Goal: Task Accomplishment & Management: Manage account settings

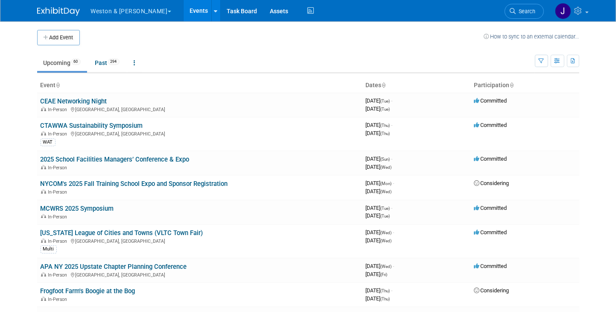
click at [51, 35] on button "Add Event" at bounding box center [58, 37] width 43 height 15
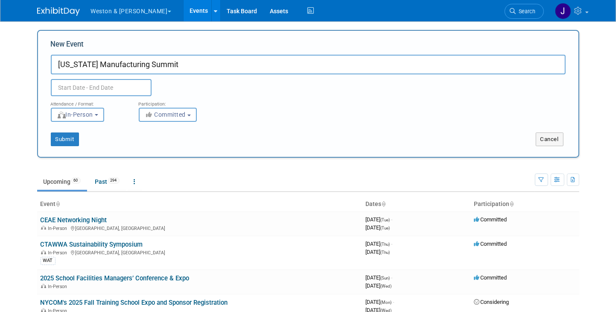
type input "[US_STATE] Manufacturing Summit"
click at [98, 86] on input "text" at bounding box center [101, 87] width 101 height 17
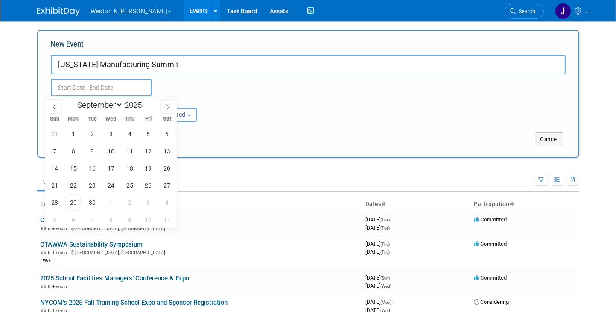
click at [167, 107] on icon at bounding box center [168, 107] width 6 height 6
click at [167, 106] on icon at bounding box center [168, 107] width 6 height 6
select select "10"
click at [108, 183] on span "19" at bounding box center [110, 185] width 17 height 17
click at [128, 181] on span "20" at bounding box center [129, 185] width 17 height 17
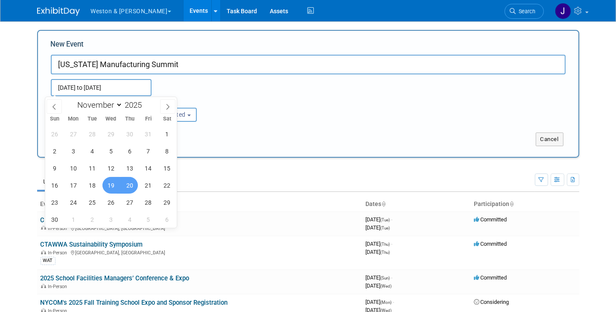
type input "[DATE] to [DATE]"
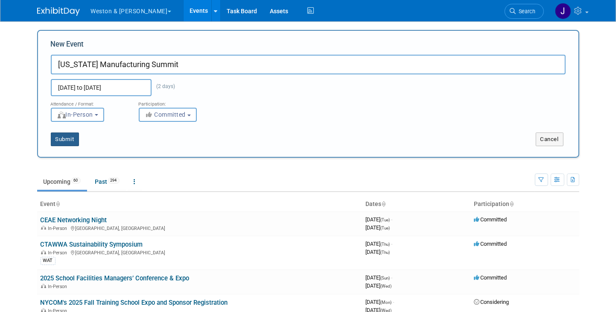
click at [61, 137] on button "Submit" at bounding box center [65, 139] width 28 height 14
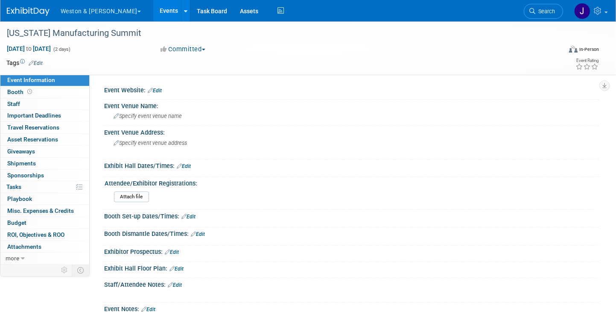
click at [159, 88] on link "Edit" at bounding box center [155, 91] width 14 height 6
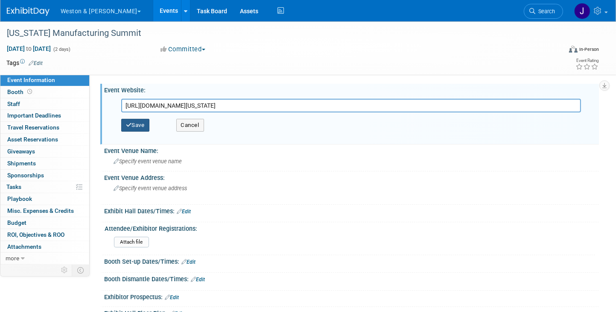
type input "https://www.vtchamber.com/vermont-manufacturing-summit/"
click at [135, 122] on button "Save" at bounding box center [135, 125] width 28 height 13
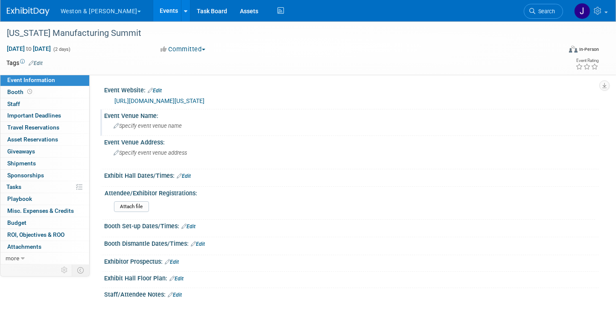
click at [151, 120] on div "Specify event venue name" at bounding box center [352, 125] width 482 height 13
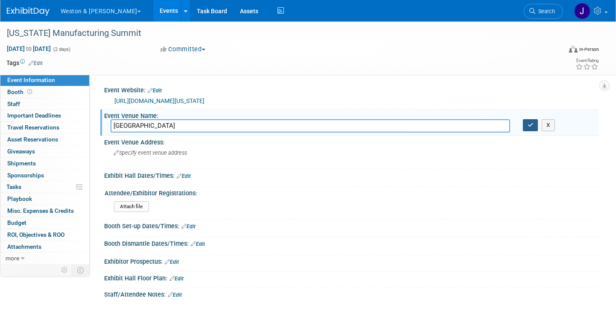
type input "Hotel Champlain"
click at [533, 122] on icon "button" at bounding box center [531, 125] width 6 height 6
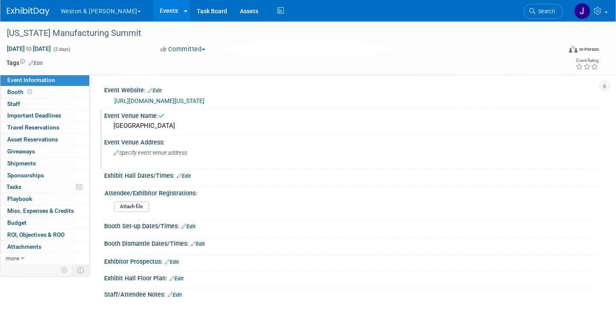
click at [148, 152] on span "Specify event venue address" at bounding box center [150, 152] width 73 height 6
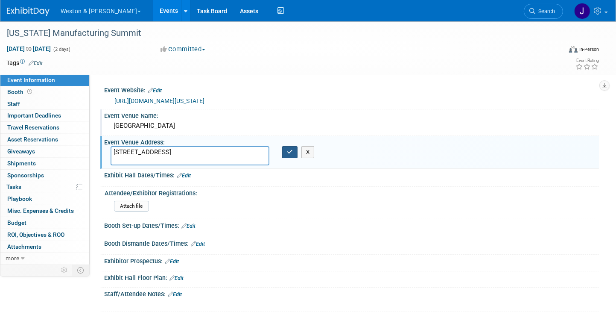
type textarea "60 Battery St Burlington, VT"
click at [292, 149] on icon "button" at bounding box center [290, 152] width 6 height 6
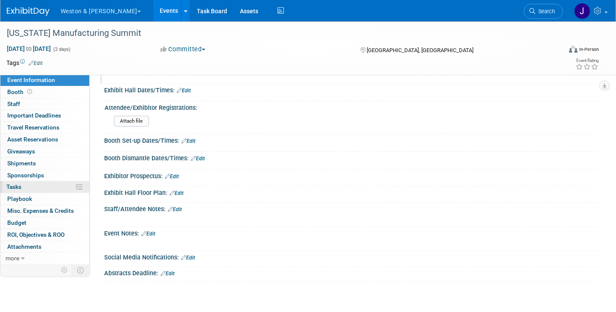
scroll to position [128, 0]
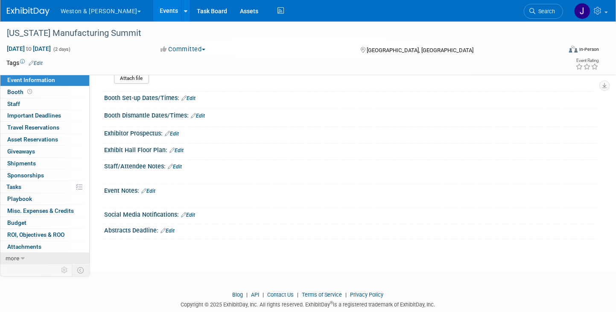
click at [20, 257] on link "more" at bounding box center [44, 258] width 89 height 12
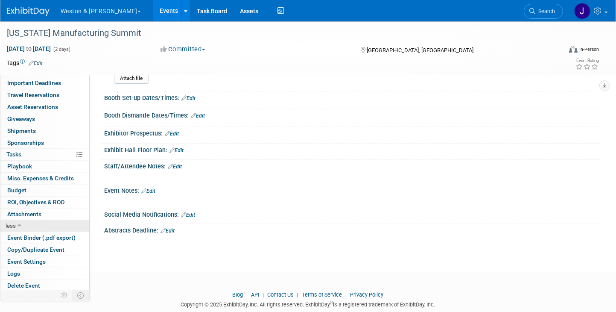
click at [39, 224] on link "less" at bounding box center [44, 226] width 89 height 12
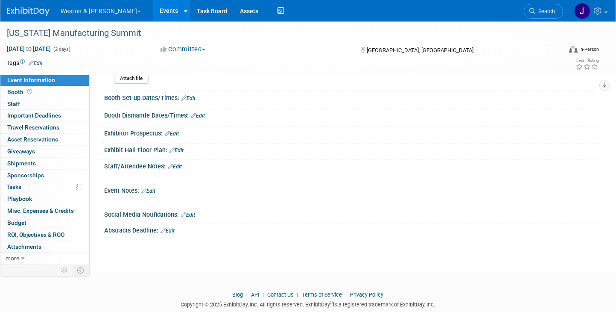
click at [152, 188] on link "Edit" at bounding box center [148, 191] width 14 height 6
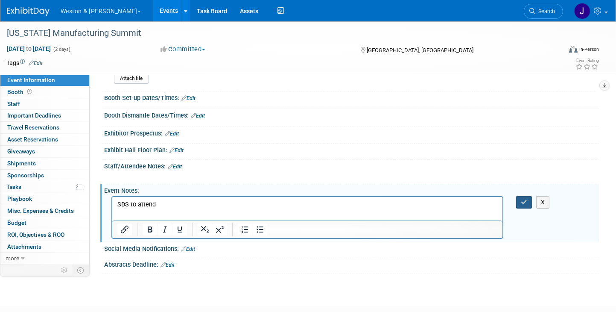
drag, startPoint x: 521, startPoint y: 199, endPoint x: 526, endPoint y: 197, distance: 4.9
click at [522, 199] on icon "button" at bounding box center [524, 202] width 6 height 6
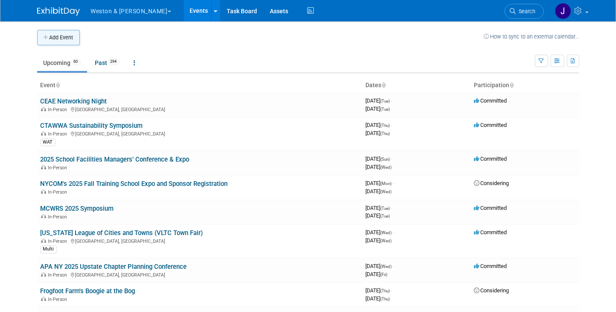
click at [58, 35] on button "Add Event" at bounding box center [58, 37] width 43 height 15
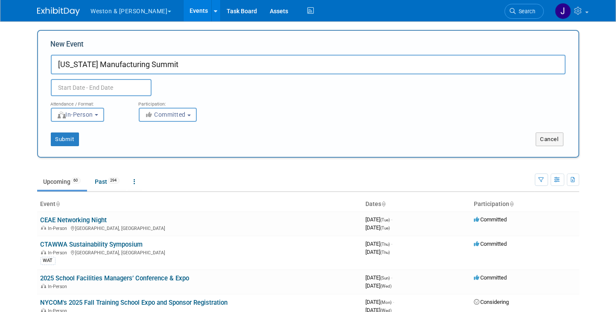
type input "[US_STATE] Manufacturing Summit"
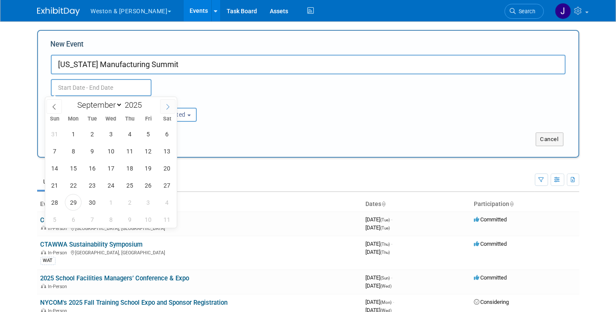
click at [167, 104] on icon at bounding box center [168, 107] width 6 height 6
select select "10"
click at [108, 182] on span "19" at bounding box center [110, 185] width 17 height 17
drag, startPoint x: 128, startPoint y: 179, endPoint x: 134, endPoint y: 176, distance: 6.8
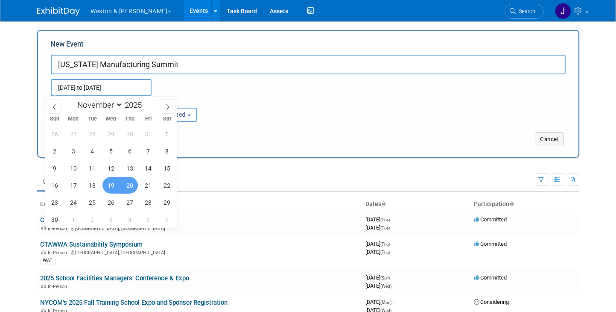
click at [128, 179] on span "20" at bounding box center [129, 185] width 17 height 17
type input "Nov 19, 2025 to Nov 20, 2025"
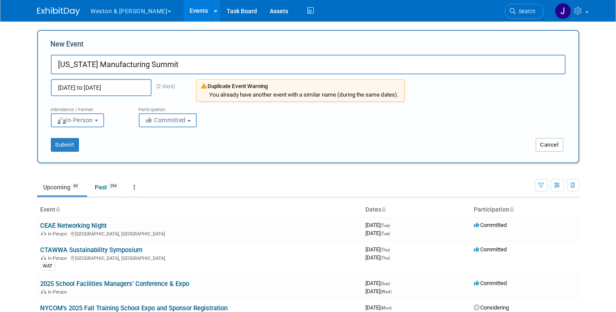
click at [559, 141] on button "Cancel" at bounding box center [550, 145] width 28 height 14
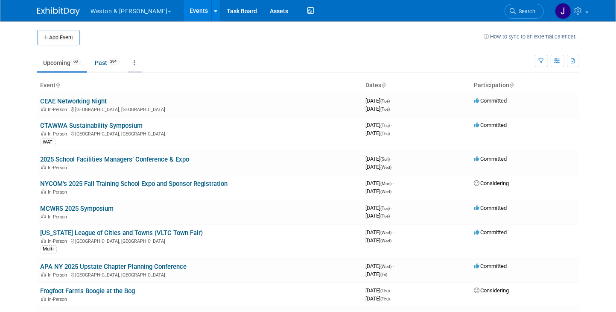
click at [130, 61] on link at bounding box center [135, 63] width 15 height 16
click at [159, 81] on link "All Events 354 Past and Upcoming" at bounding box center [162, 82] width 68 height 19
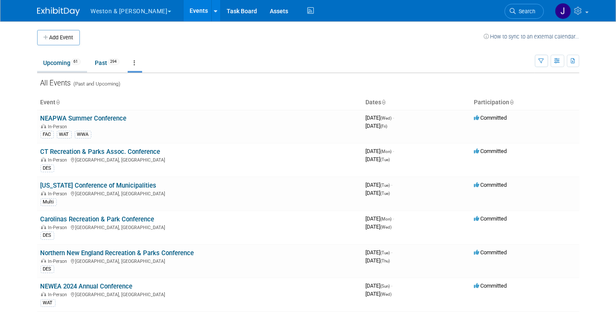
click at [50, 61] on link "Upcoming 61" at bounding box center [62, 63] width 50 height 16
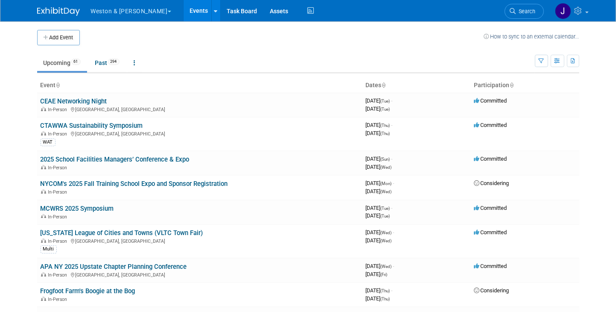
click at [534, 9] on span "Search" at bounding box center [526, 11] width 20 height 6
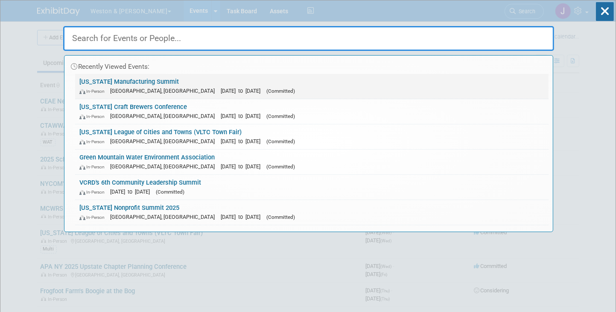
click at [129, 80] on link "Vermont Manufacturing Summit In-Person Burlington, VT Nov 19, 2025 to Nov 20, 2…" at bounding box center [312, 86] width 474 height 25
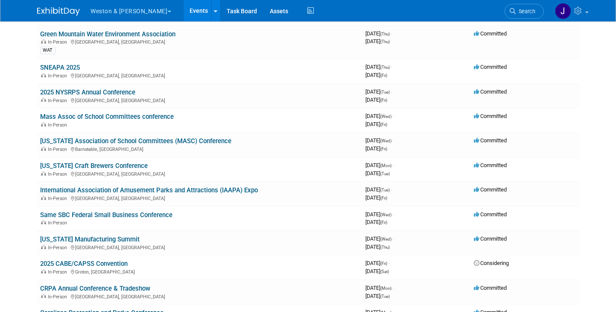
scroll to position [939, 0]
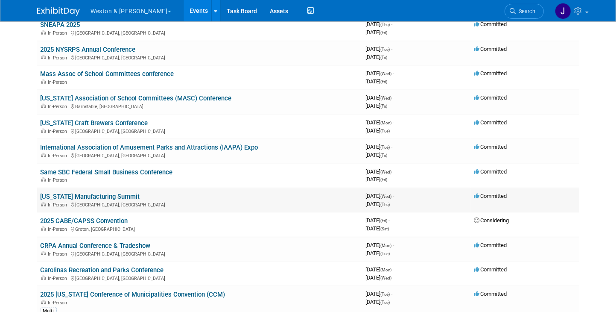
click at [91, 193] on link "[US_STATE] Manufacturing Summit" at bounding box center [91, 197] width 100 height 8
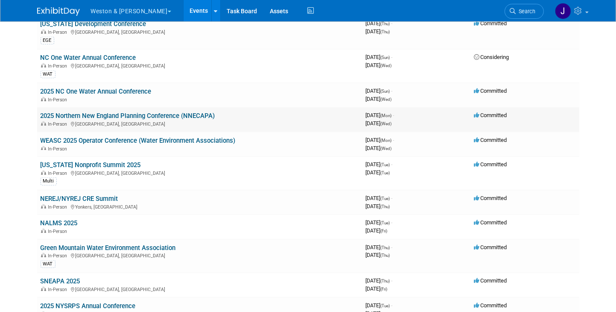
scroll to position [641, 0]
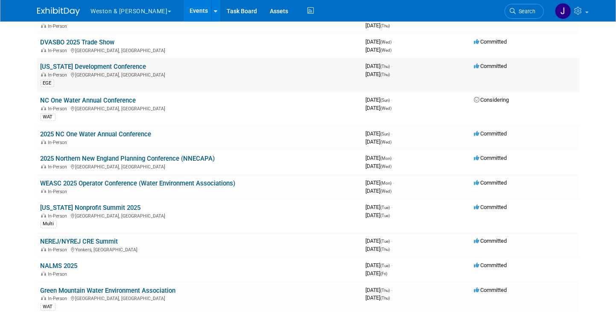
click at [109, 71] on div "In-Person Burlington, VT" at bounding box center [200, 74] width 319 height 7
click at [74, 63] on link "Vermont Development Conference" at bounding box center [94, 67] width 106 height 8
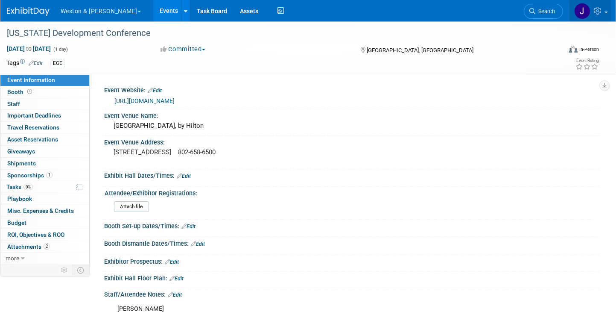
click at [584, 9] on img at bounding box center [582, 11] width 16 height 16
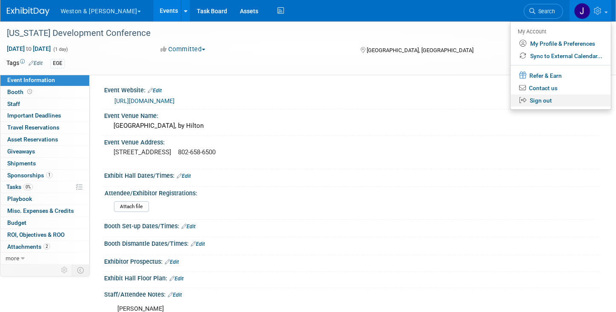
click at [543, 100] on link "Sign out" at bounding box center [561, 100] width 100 height 12
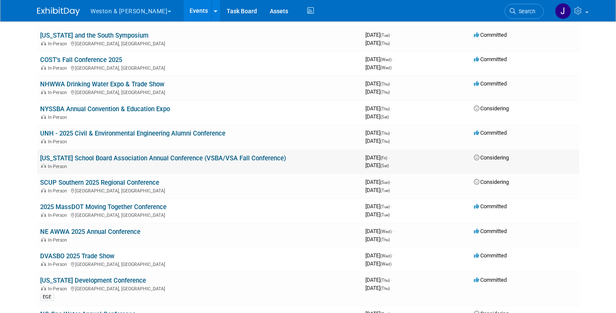
scroll to position [555, 0]
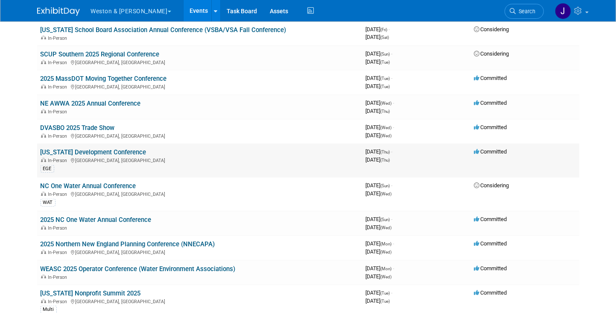
click at [72, 143] on td "[US_STATE] Development Conference In-Person [GEOGRAPHIC_DATA], [GEOGRAPHIC_DATA…" at bounding box center [199, 160] width 325 height 34
click at [91, 148] on link "[US_STATE] Development Conference" at bounding box center [94, 152] width 106 height 8
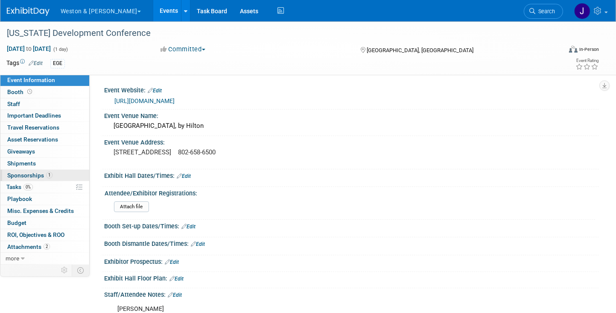
click at [23, 173] on span "Sponsorships 1" at bounding box center [29, 175] width 45 height 7
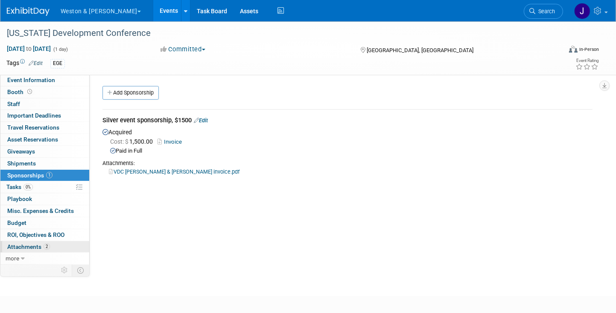
click at [32, 247] on span "Attachments 2" at bounding box center [28, 246] width 43 height 7
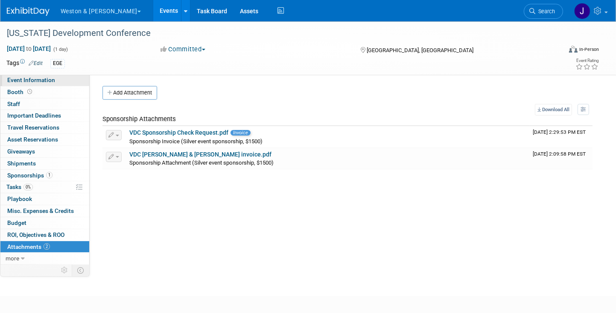
click at [44, 78] on span "Event Information" at bounding box center [31, 79] width 48 height 7
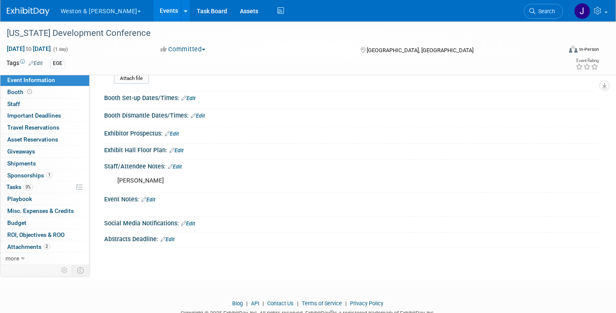
scroll to position [153, 0]
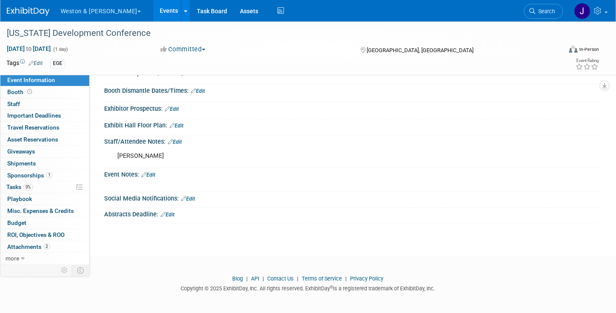
click at [177, 139] on link "Edit" at bounding box center [175, 142] width 14 height 6
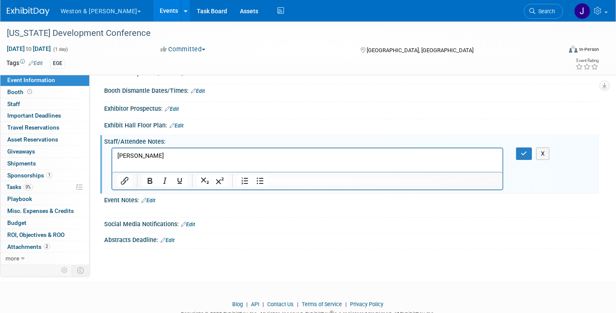
scroll to position [0, 0]
drag, startPoint x: 163, startPoint y: 155, endPoint x: 242, endPoint y: 157, distance: 79.4
click at [164, 155] on p "Steve Shaw" at bounding box center [307, 155] width 380 height 9
click at [524, 150] on icon "button" at bounding box center [524, 153] width 6 height 6
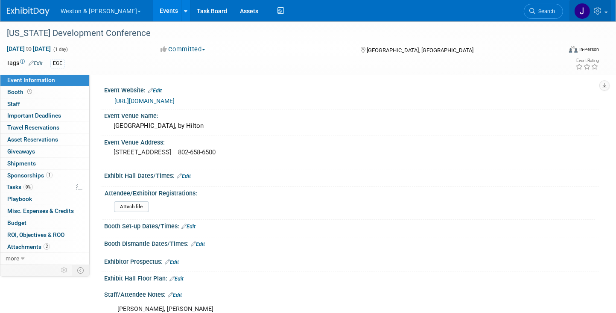
click at [584, 9] on img at bounding box center [582, 11] width 16 height 16
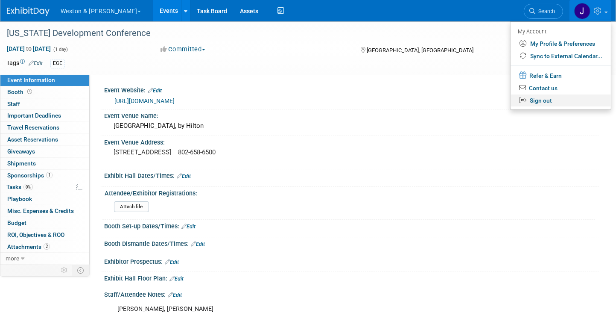
click at [533, 101] on link "Sign out" at bounding box center [561, 100] width 100 height 12
